Goal: Contribute content

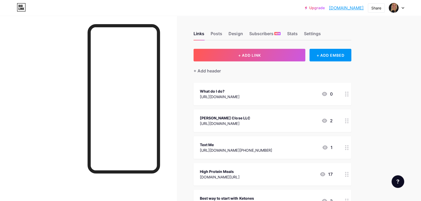
click at [346, 120] on circle at bounding box center [345, 120] width 1 height 1
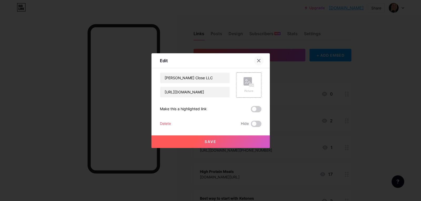
click at [260, 59] on icon at bounding box center [259, 61] width 4 height 4
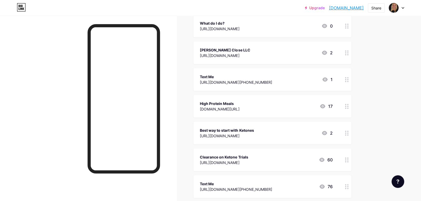
scroll to position [69, 0]
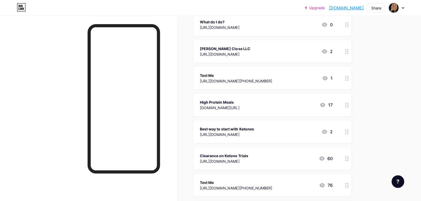
click at [346, 104] on icon at bounding box center [347, 105] width 4 height 5
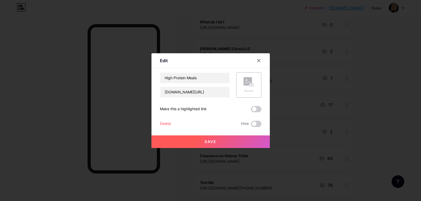
click at [383, 113] on div at bounding box center [210, 100] width 421 height 201
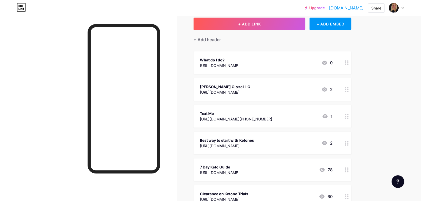
scroll to position [45, 0]
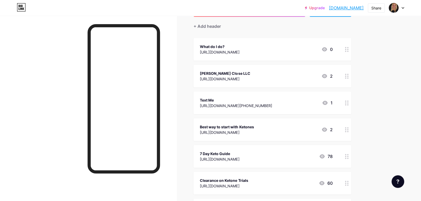
click at [239, 152] on div "7 Day Keto Guide" at bounding box center [219, 154] width 39 height 6
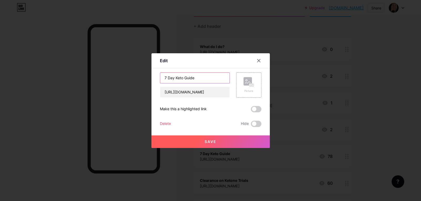
click at [175, 75] on input "7 Day Keto Guide" at bounding box center [194, 78] width 69 height 11
type input "7 Day Free Keto Guide"
click at [217, 139] on button "Save" at bounding box center [210, 142] width 118 height 13
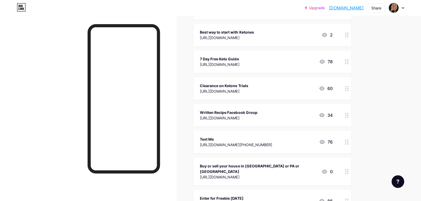
scroll to position [113, 0]
click at [347, 60] on icon at bounding box center [347, 61] width 4 height 5
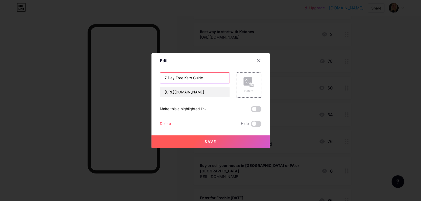
drag, startPoint x: 163, startPoint y: 76, endPoint x: 213, endPoint y: 79, distance: 49.6
click at [213, 79] on input "7 Day Free Keto Guide" at bounding box center [194, 78] width 69 height 11
type input "F"
type input "R"
type input "P"
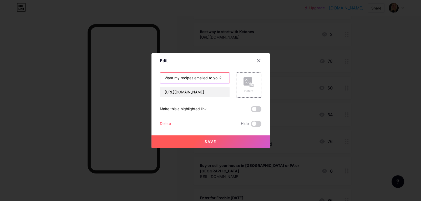
type input "Want my recipes emailed to you?"
click at [236, 139] on button "Save" at bounding box center [210, 142] width 118 height 13
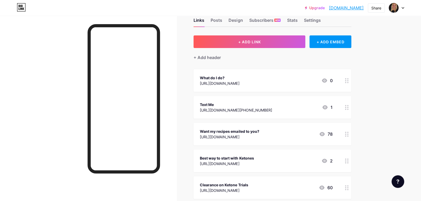
scroll to position [13, 0]
